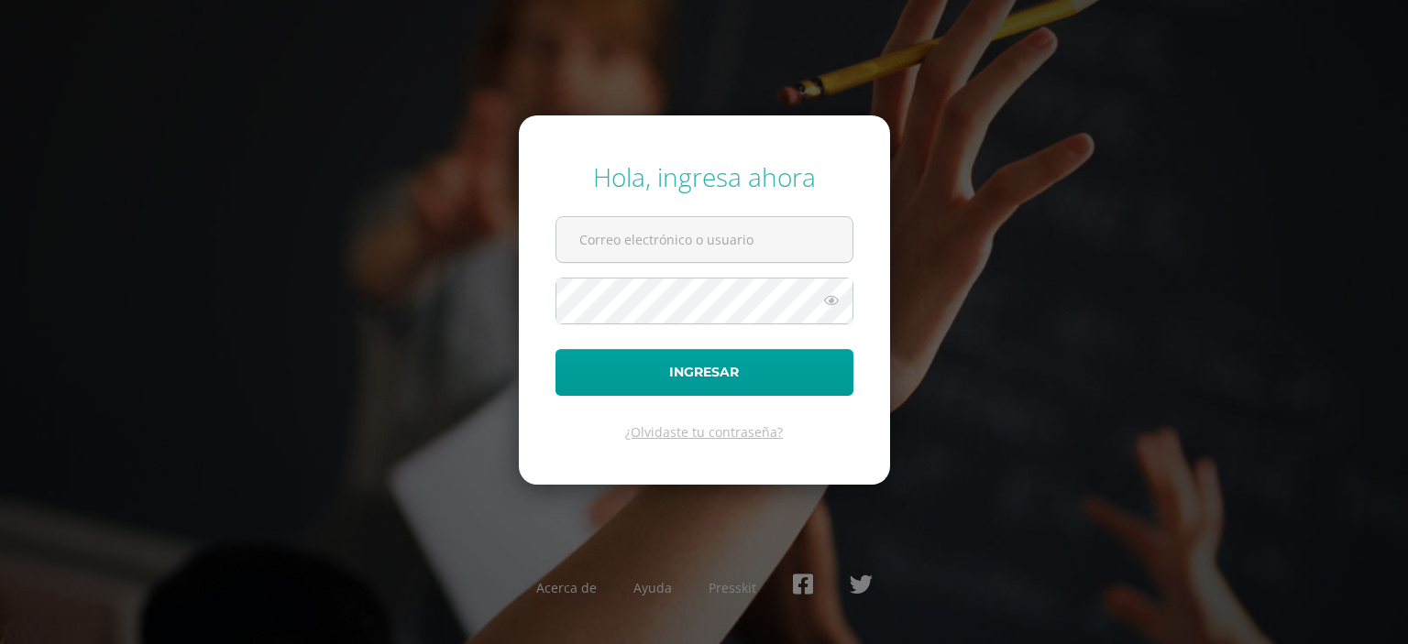
type input "396@laestrella.edu.gt"
click at [711, 395] on form "Hola, ingresa ahora 396@laestrella.edu.gt Ingresar ¿Olvidaste tu contraseña?" at bounding box center [704, 299] width 371 height 368
click at [825, 308] on icon at bounding box center [831, 301] width 24 height 22
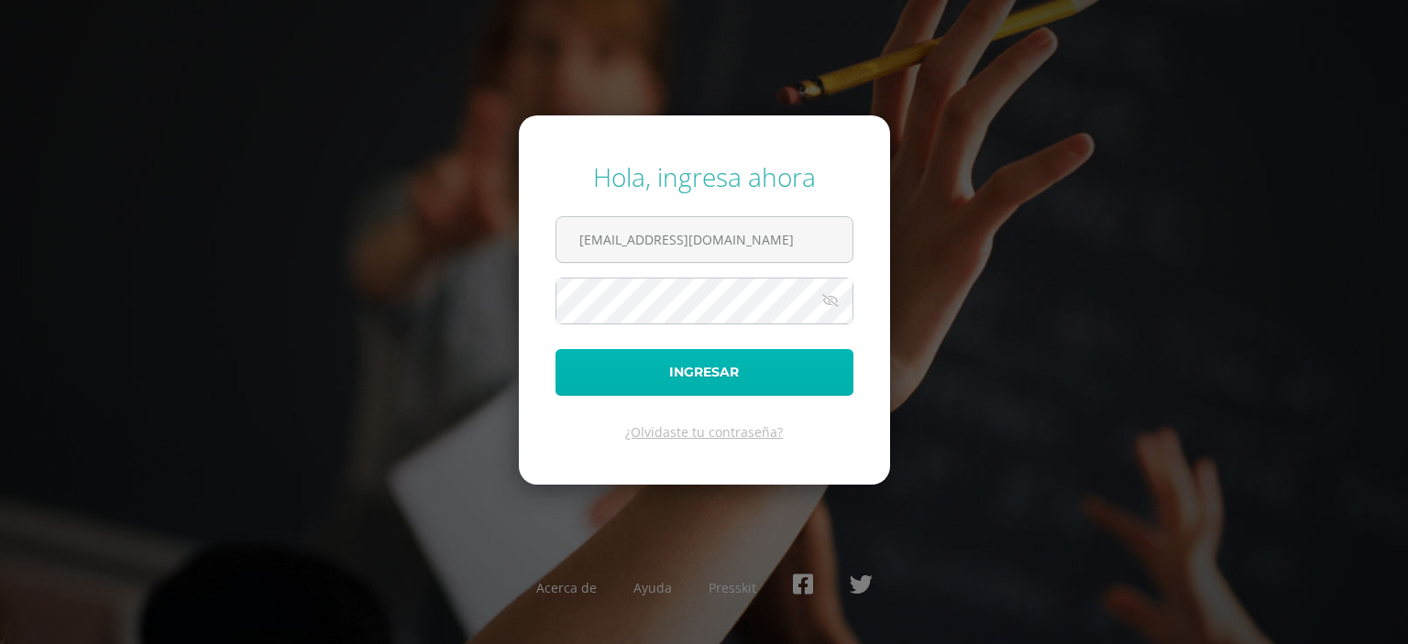
click at [753, 382] on button "Ingresar" at bounding box center [704, 372] width 298 height 47
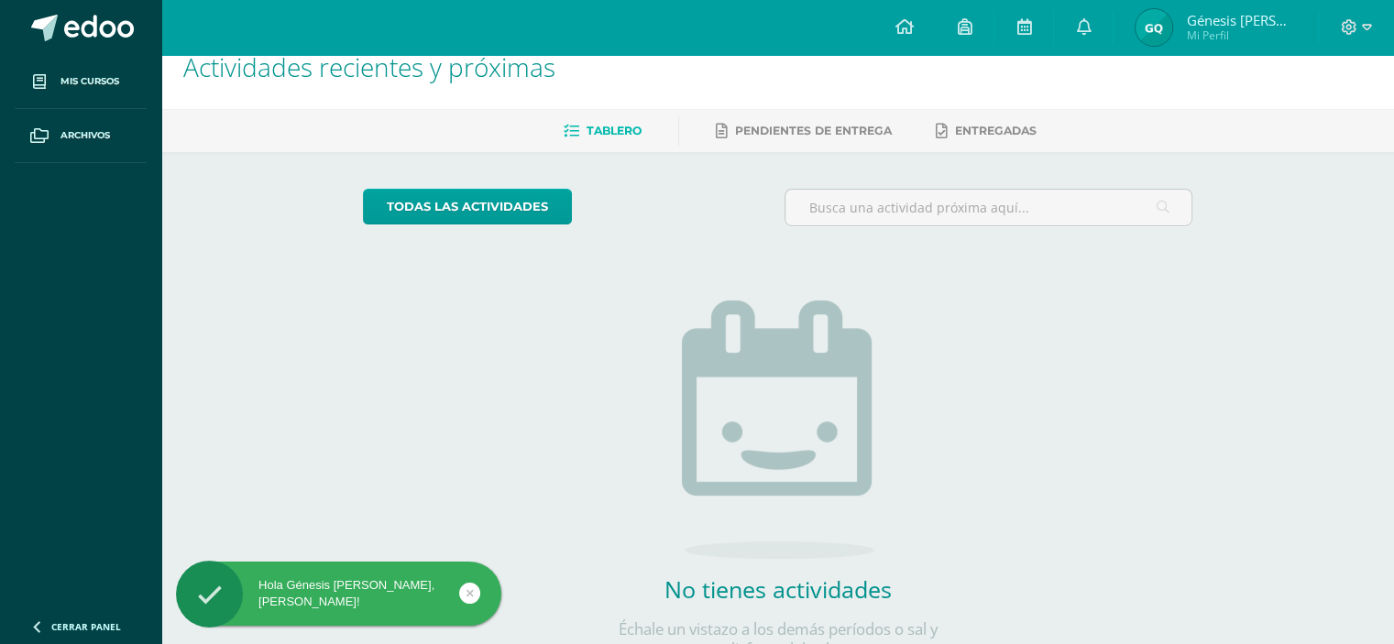
scroll to position [37, 0]
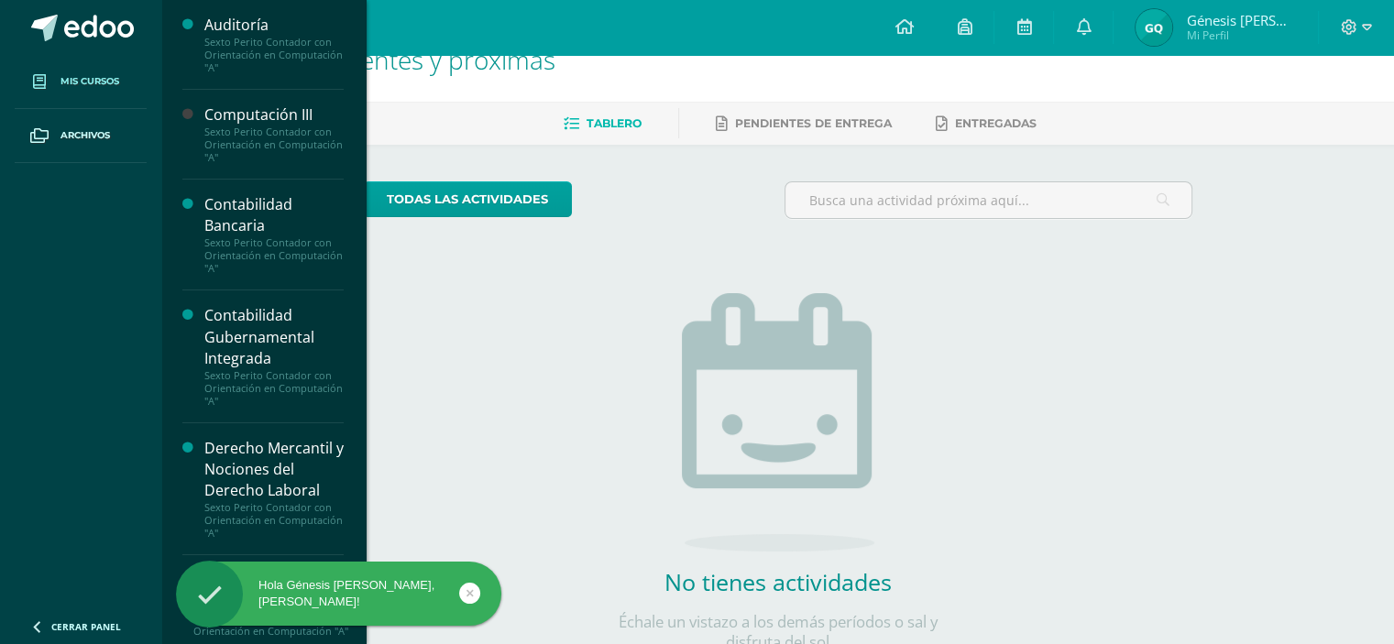
click at [99, 82] on span "Mis cursos" at bounding box center [89, 81] width 59 height 15
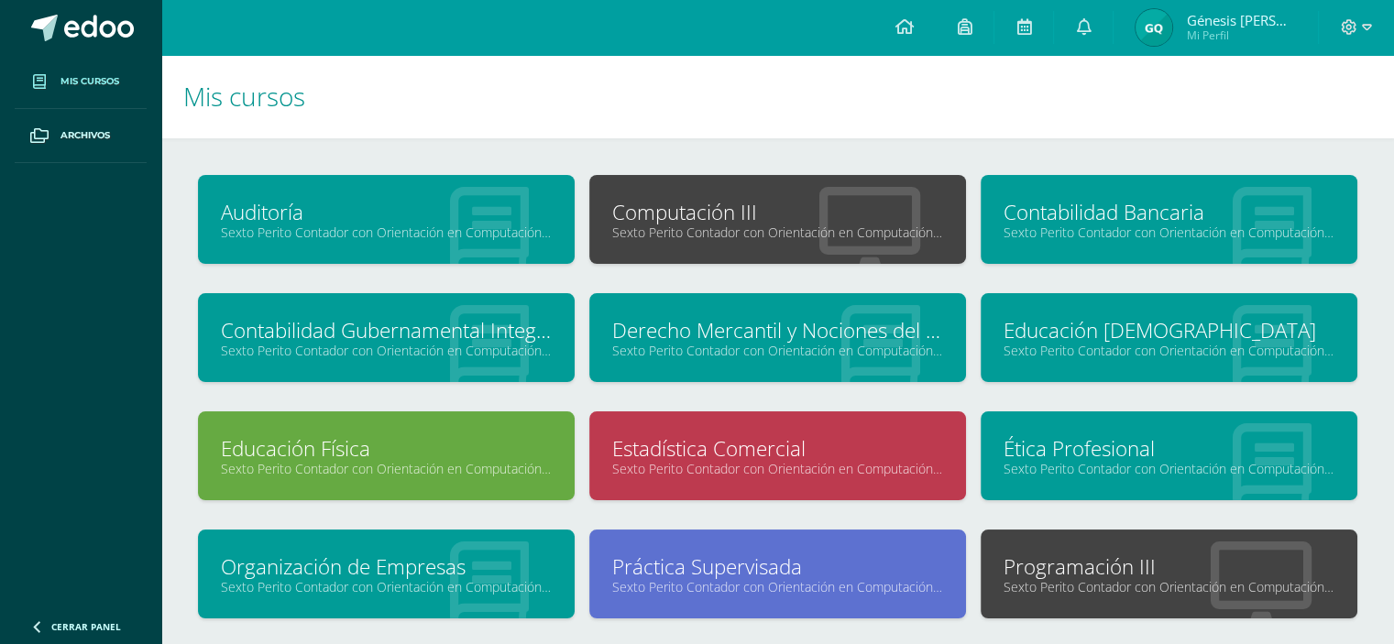
click at [1280, 534] on div at bounding box center [1261, 575] width 192 height 123
click at [1280, 553] on link "Programación III" at bounding box center [1169, 567] width 331 height 28
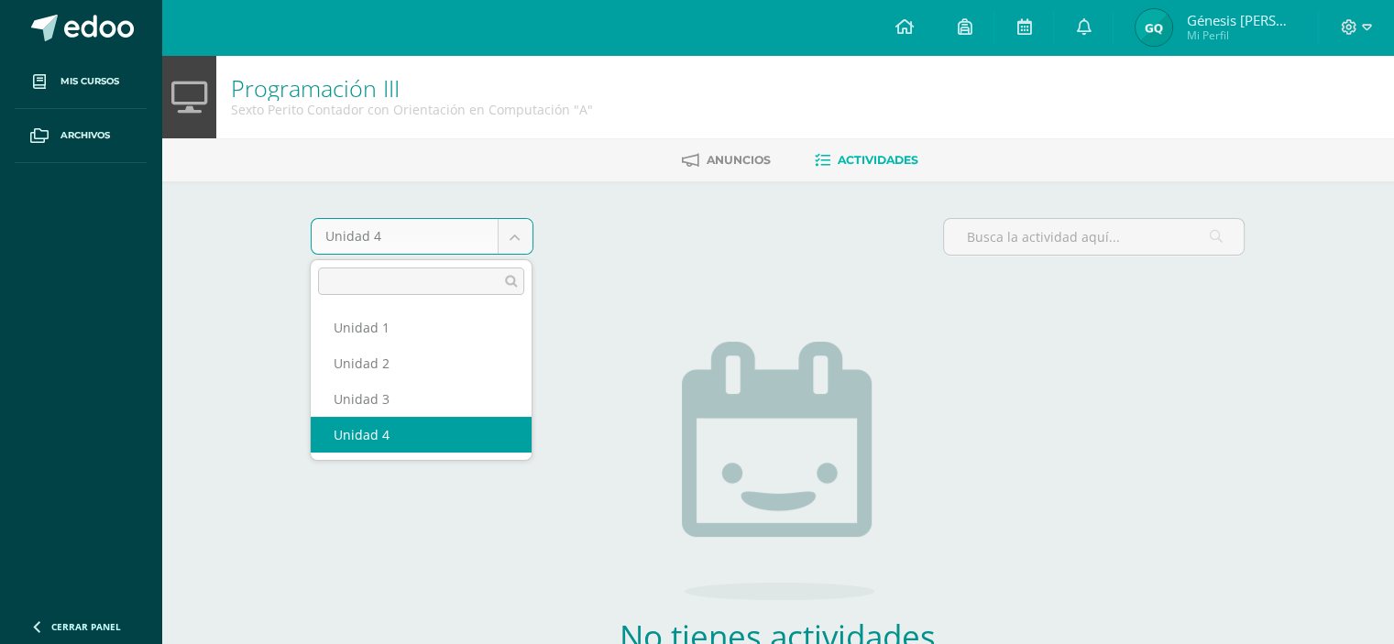
click at [526, 237] on body "Mis cursos Archivos Cerrar panel Auditoría Sexto Perito Contador con Orientació…" at bounding box center [697, 394] width 1394 height 788
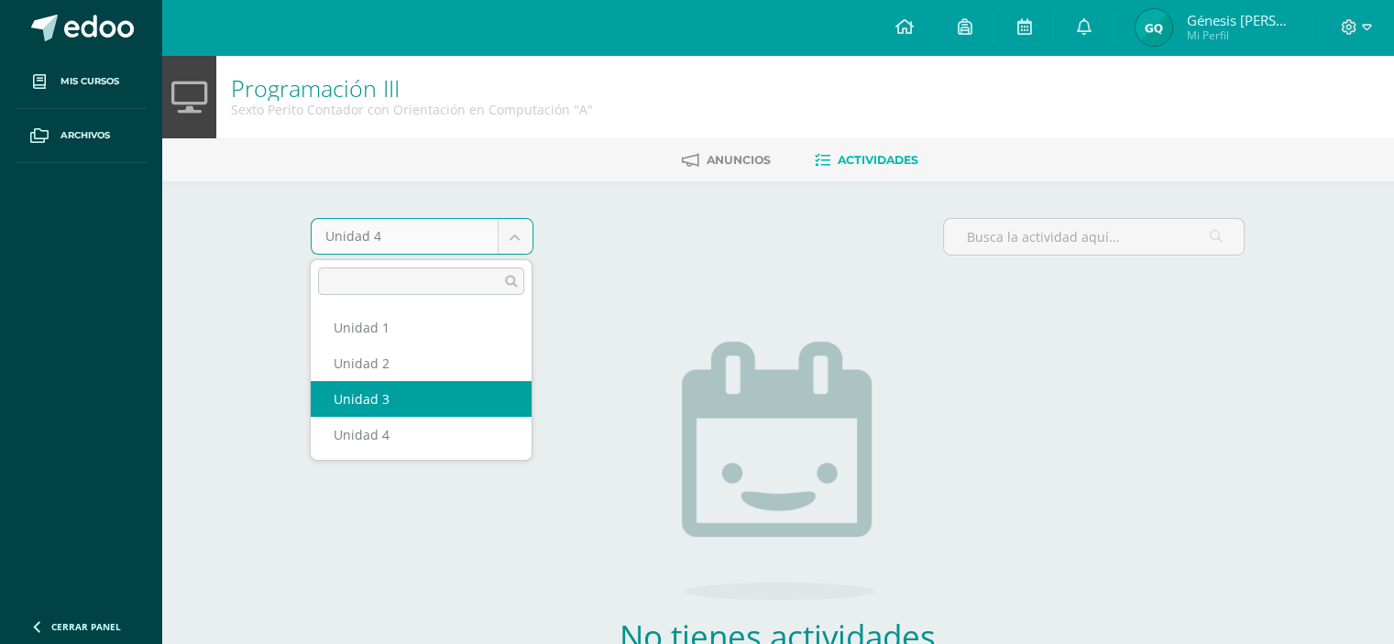
select select "Unidad 3"
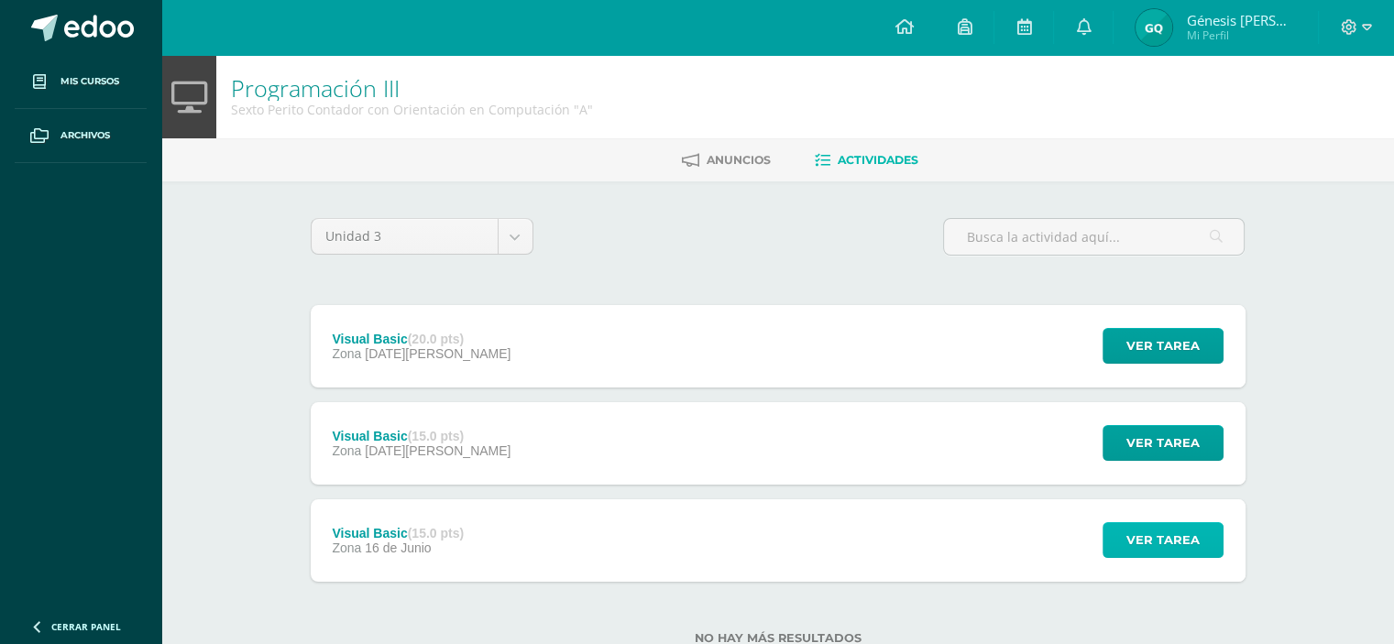
click at [1131, 527] on span "Ver tarea" at bounding box center [1162, 540] width 73 height 34
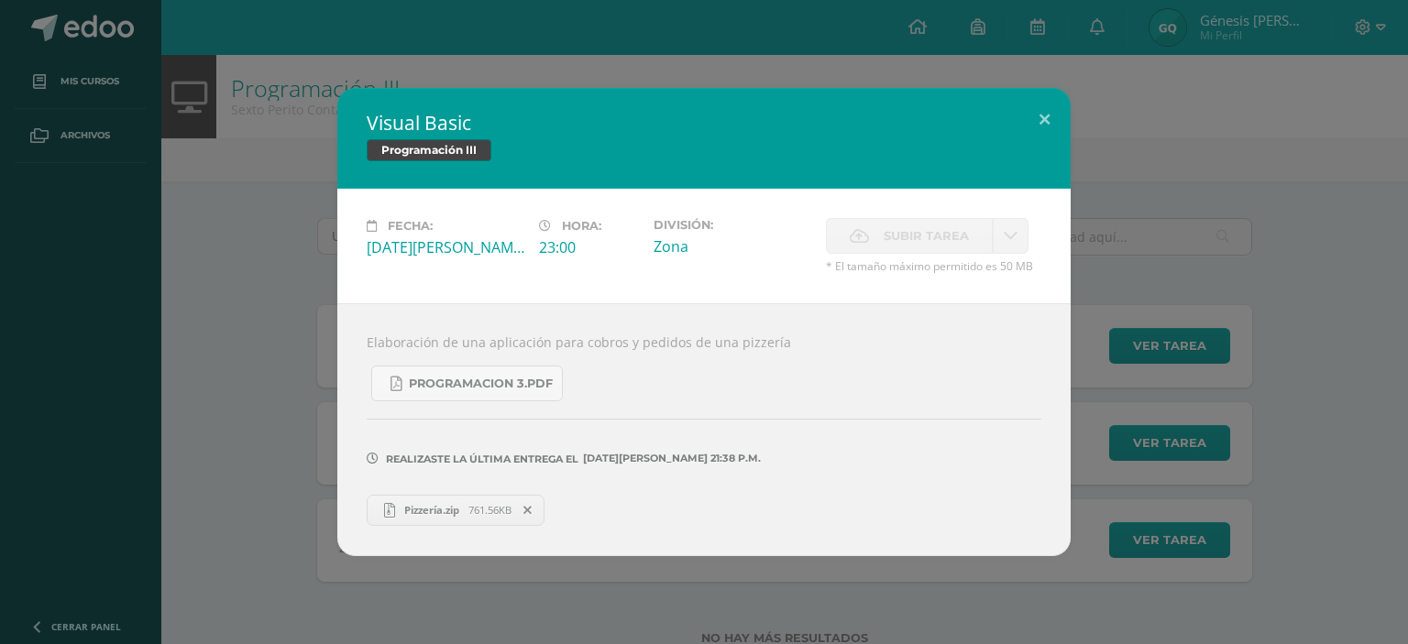
click at [488, 499] on link "Pizzería.zip 761.56KB" at bounding box center [456, 510] width 178 height 31
click at [1037, 121] on button at bounding box center [1044, 119] width 52 height 62
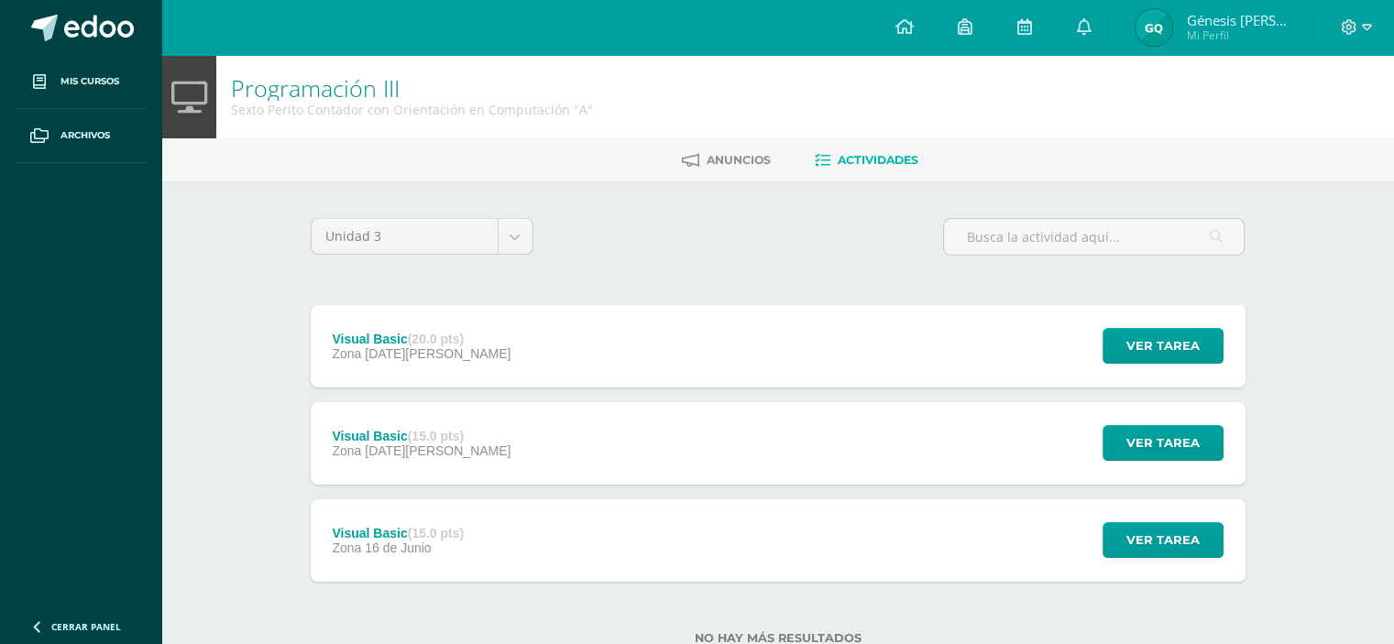
click at [1022, 467] on div "Visual Basic (15.0 pts) Zona [DATE][PERSON_NAME] Ver tarea Visual Basic Program…" at bounding box center [778, 443] width 935 height 82
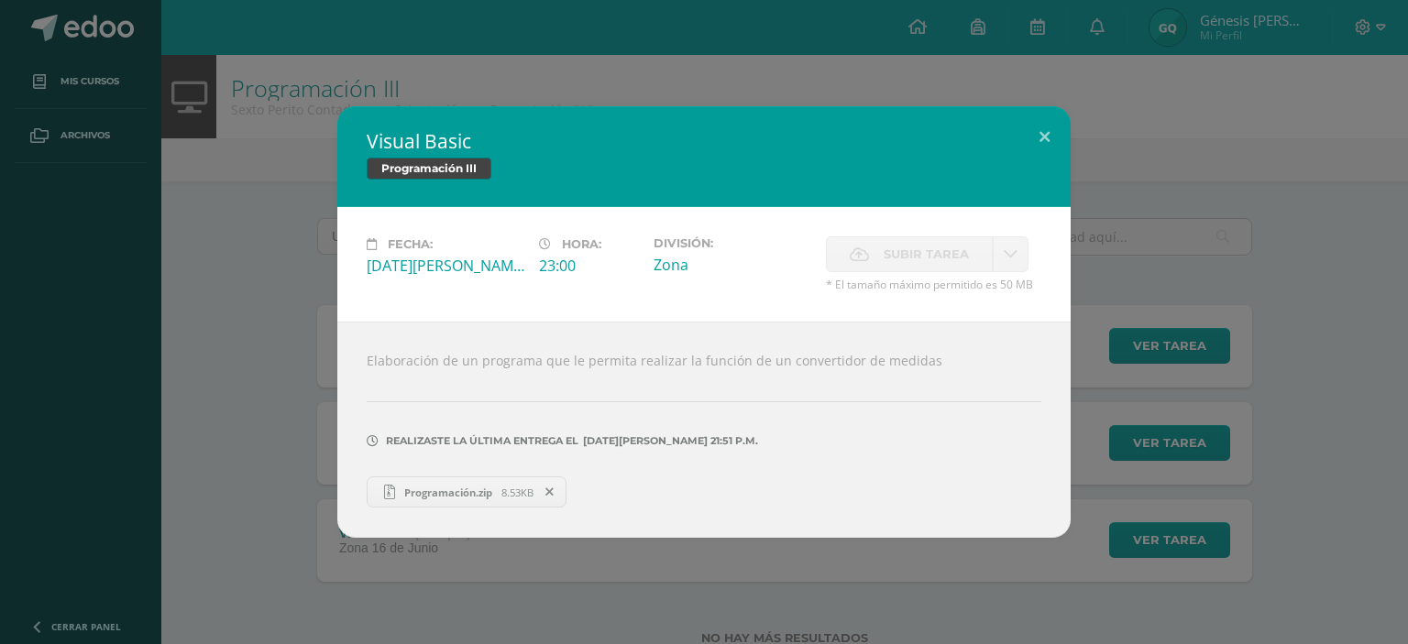
click at [476, 492] on span "Programación.zip" at bounding box center [448, 493] width 106 height 14
click at [1059, 138] on button at bounding box center [1044, 137] width 52 height 62
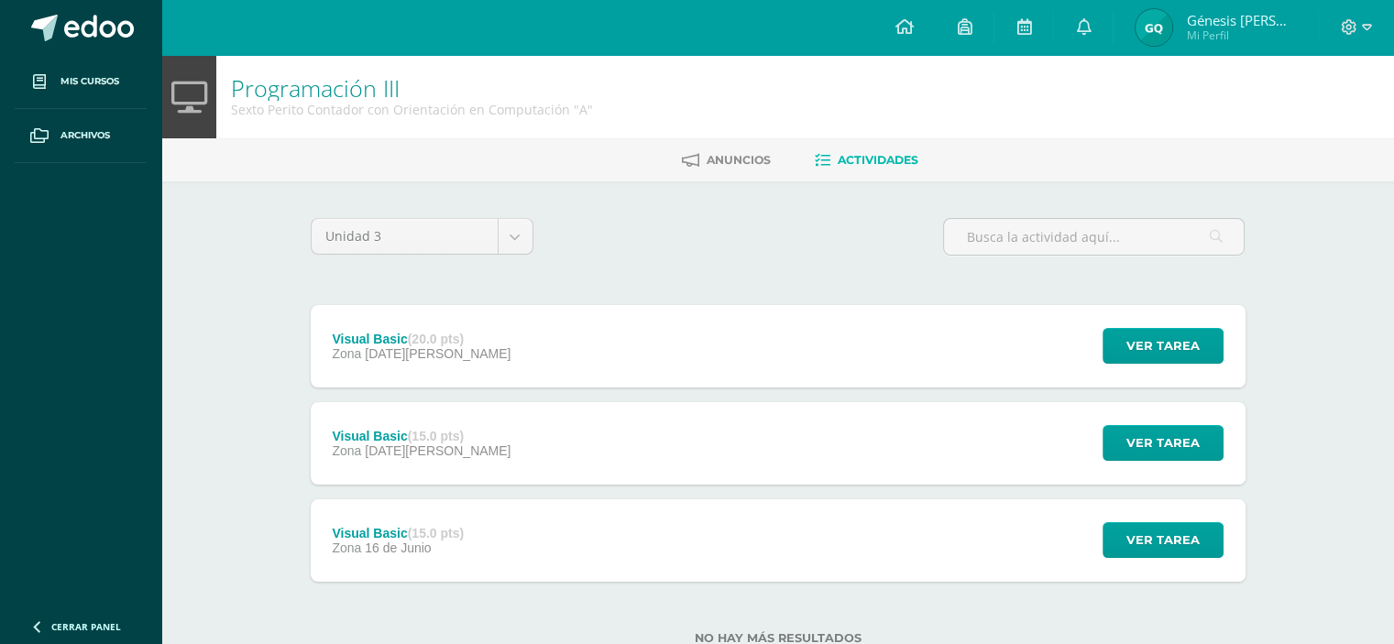
click at [829, 347] on div "Visual Basic (20.0 pts) Zona [DATE] Ver tarea Visual Basic Programación III Car…" at bounding box center [778, 346] width 935 height 82
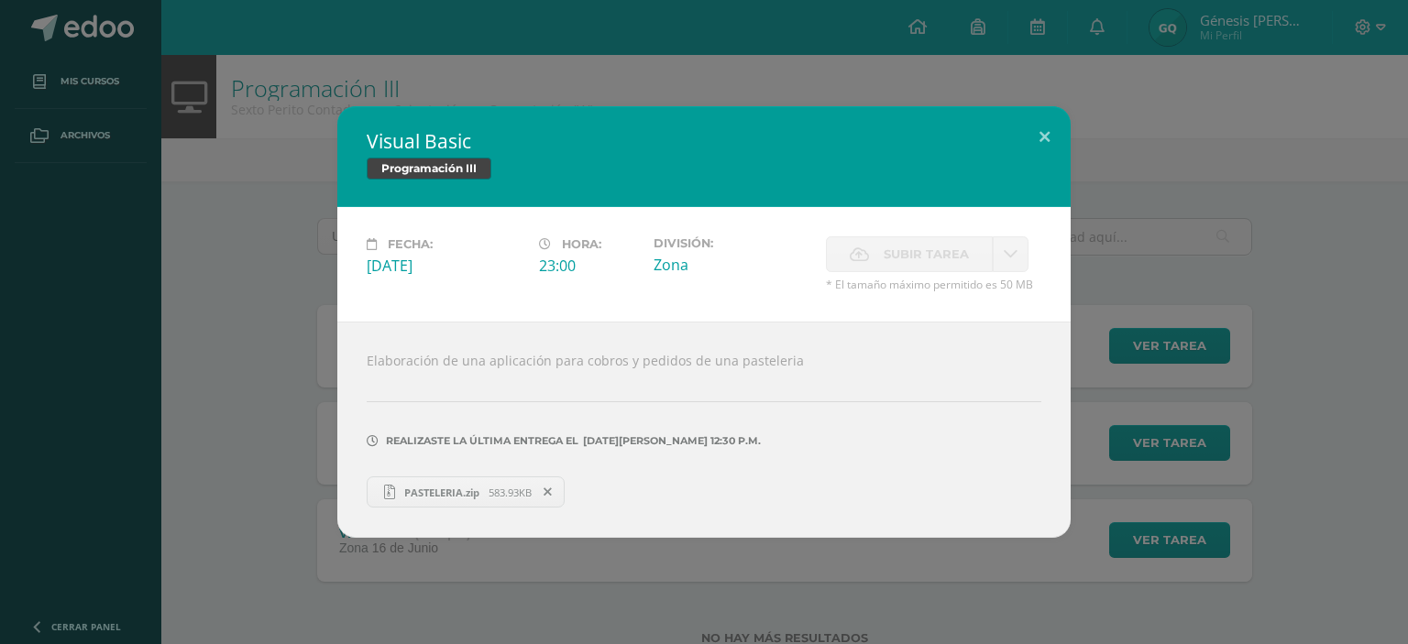
click at [467, 486] on span "PASTELERIA.zip" at bounding box center [441, 493] width 93 height 14
